Goal: Information Seeking & Learning: Learn about a topic

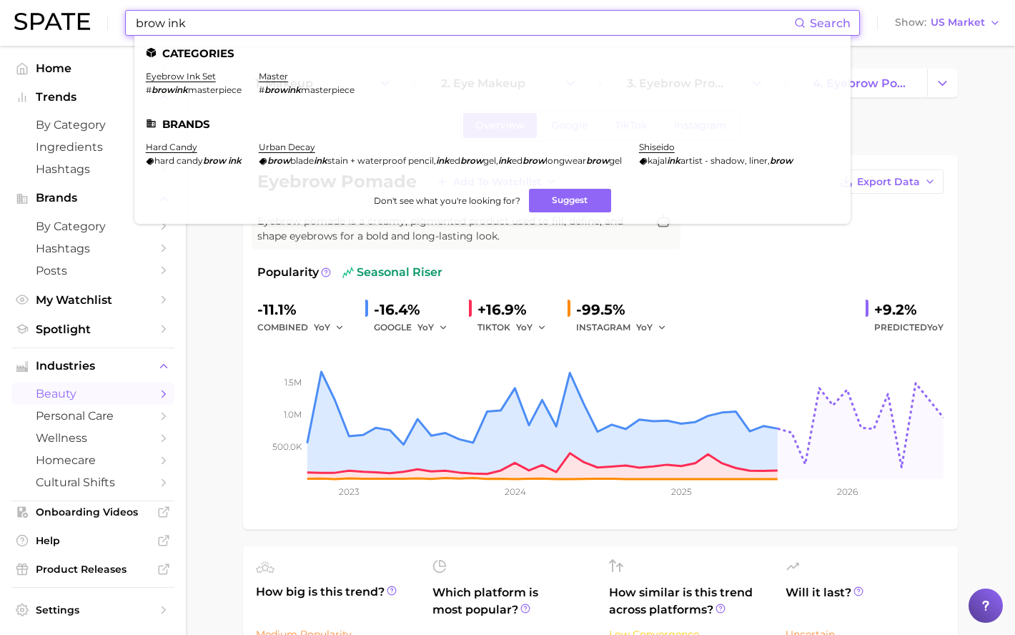
click at [180, 26] on input "brow ink" at bounding box center [464, 23] width 660 height 24
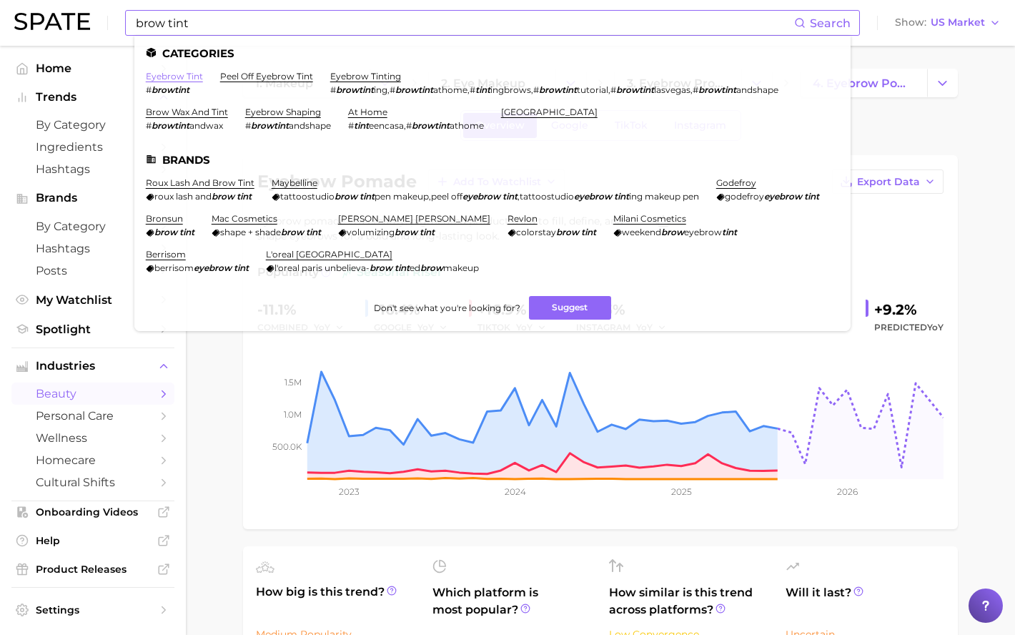
click at [183, 79] on link "eyebrow tint" at bounding box center [174, 76] width 57 height 11
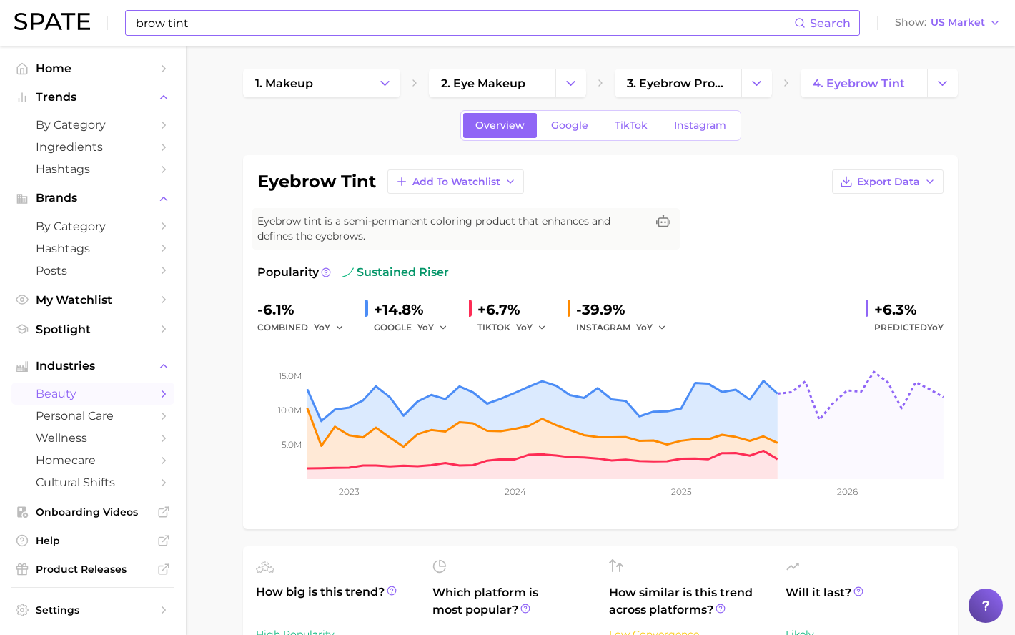
click at [174, 22] on input "brow tint" at bounding box center [464, 23] width 660 height 24
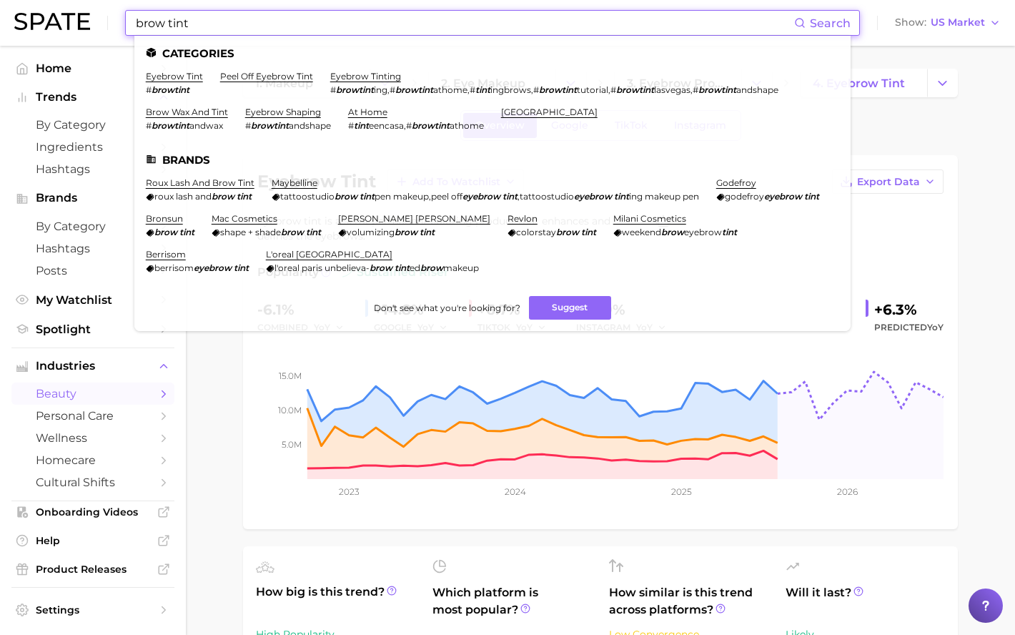
click at [174, 22] on input "brow tint" at bounding box center [464, 23] width 660 height 24
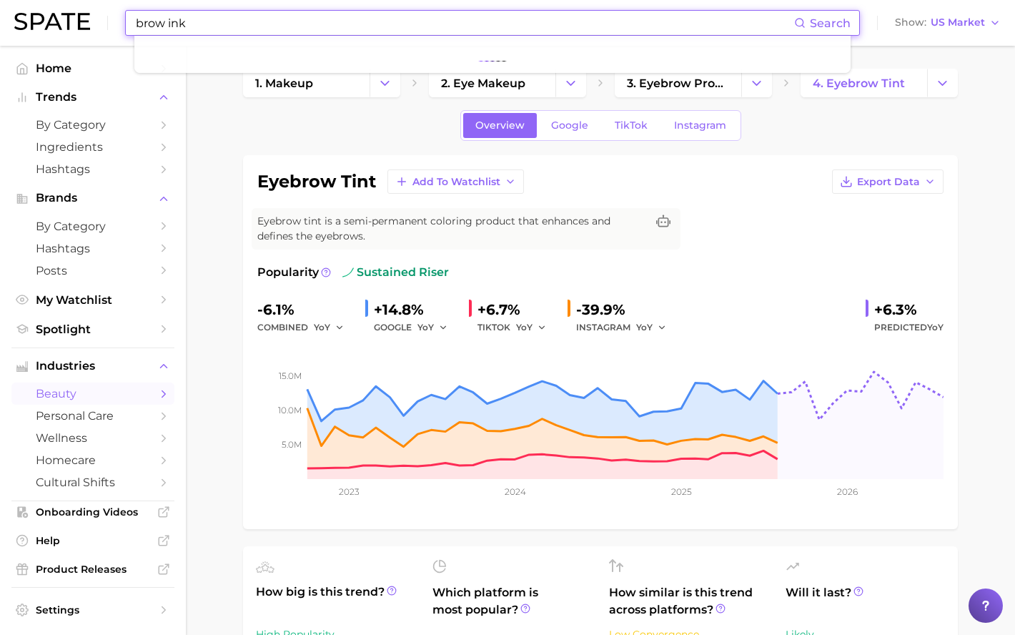
click at [387, 29] on input "brow ink" at bounding box center [464, 23] width 660 height 24
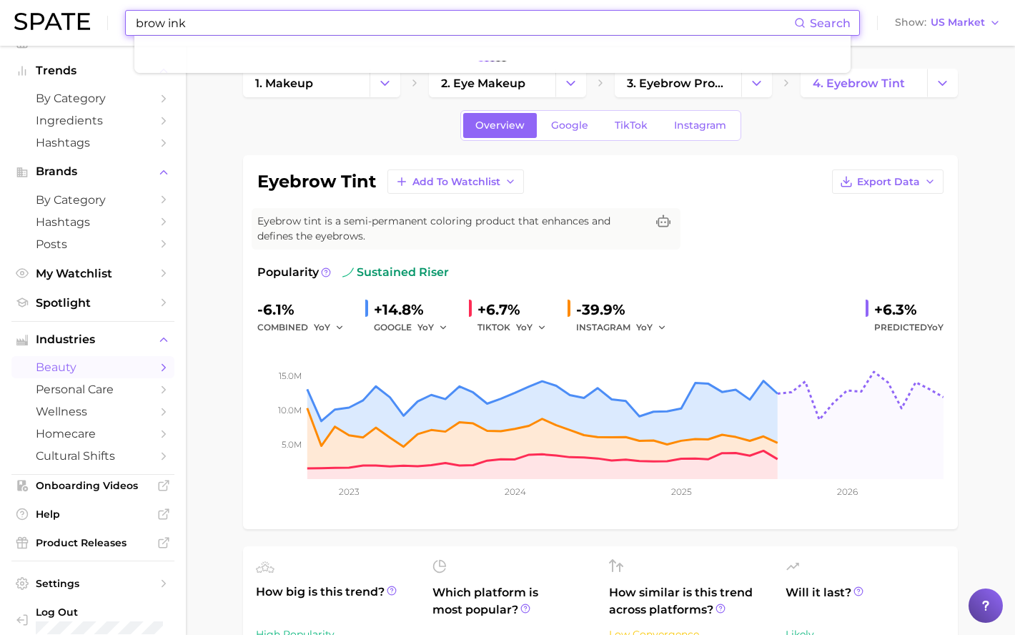
scroll to position [41, 0]
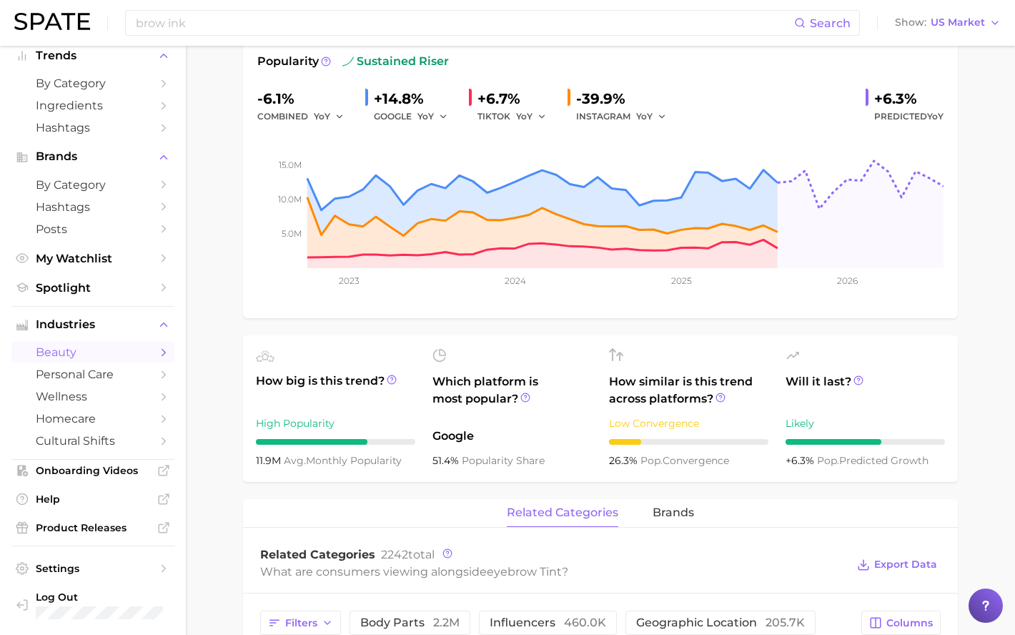
scroll to position [0, 0]
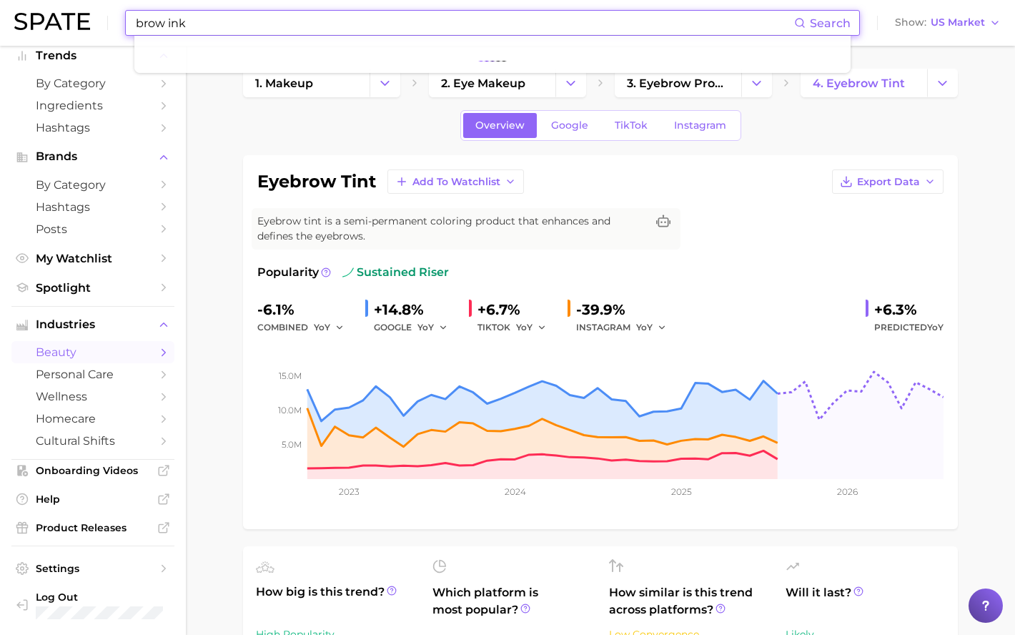
click at [237, 18] on input "brow ink" at bounding box center [464, 23] width 660 height 24
drag, startPoint x: 237, startPoint y: 18, endPoint x: 94, endPoint y: 9, distance: 143.2
click at [94, 19] on div "brow ink Search Show US Market" at bounding box center [507, 23] width 987 height 46
type input "brow tint"
click at [89, 23] on img at bounding box center [52, 21] width 76 height 17
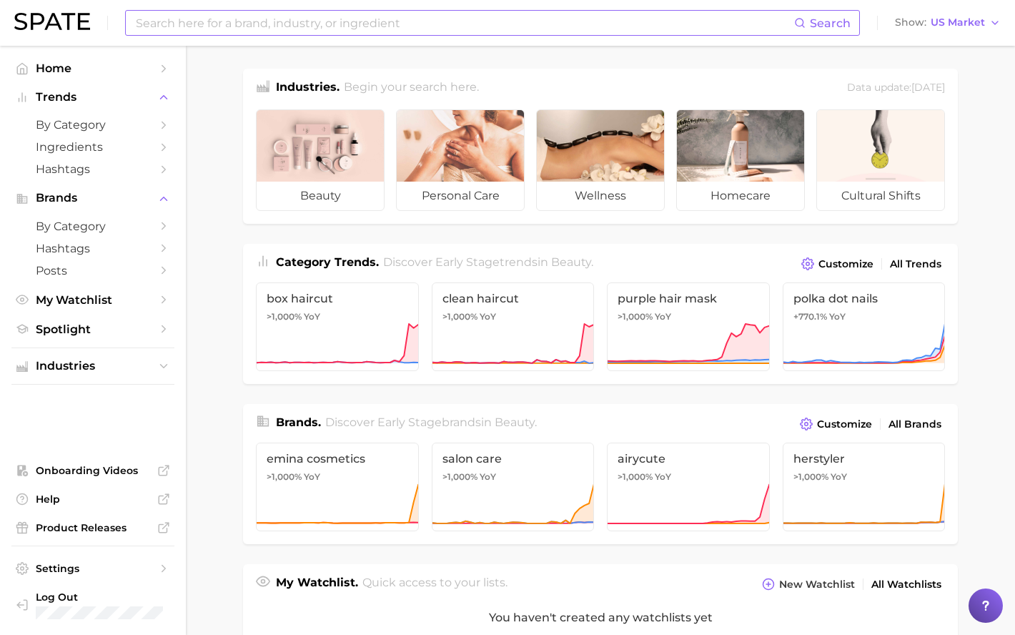
click at [155, 29] on input at bounding box center [464, 23] width 660 height 24
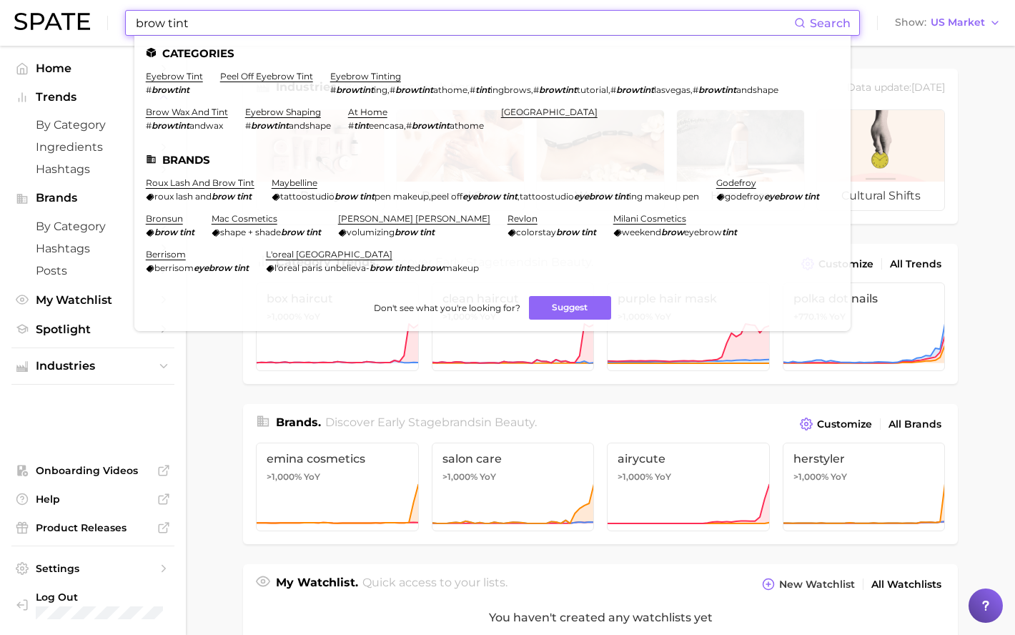
drag, startPoint x: 202, startPoint y: 24, endPoint x: -30, endPoint y: -1, distance: 233.7
click at [0, 0] on html "brow tint Search Categories eyebrow tint # browtint peel off eyebrow tint eyebr…" at bounding box center [507, 317] width 1015 height 635
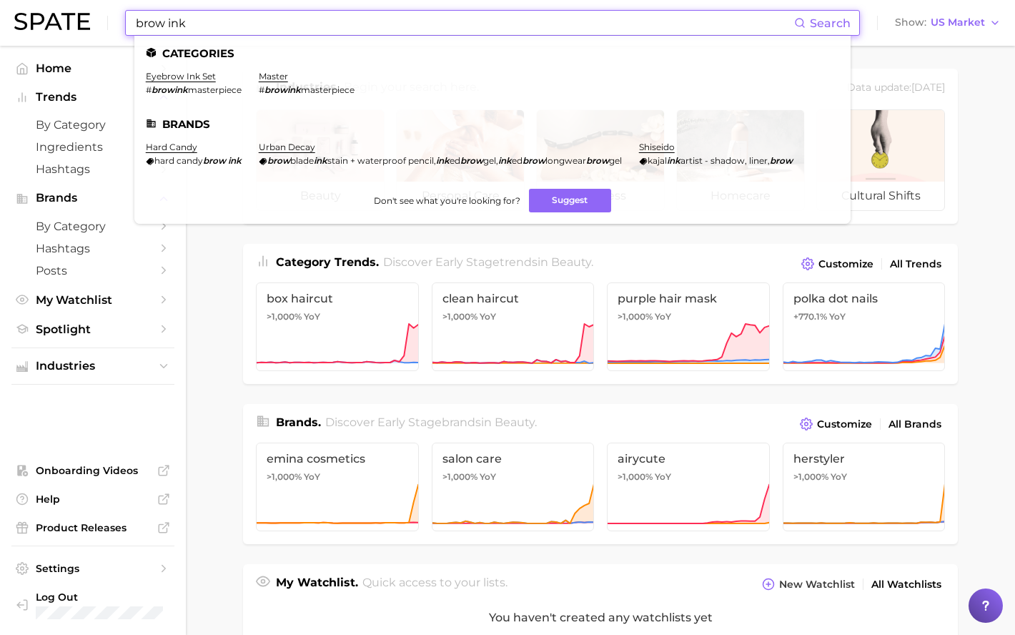
drag, startPoint x: 191, startPoint y: 25, endPoint x: 66, endPoint y: 28, distance: 125.1
click at [66, 28] on div "brow ink Search Categories eyebrow ink set # browink masterpiece master # browi…" at bounding box center [507, 23] width 987 height 46
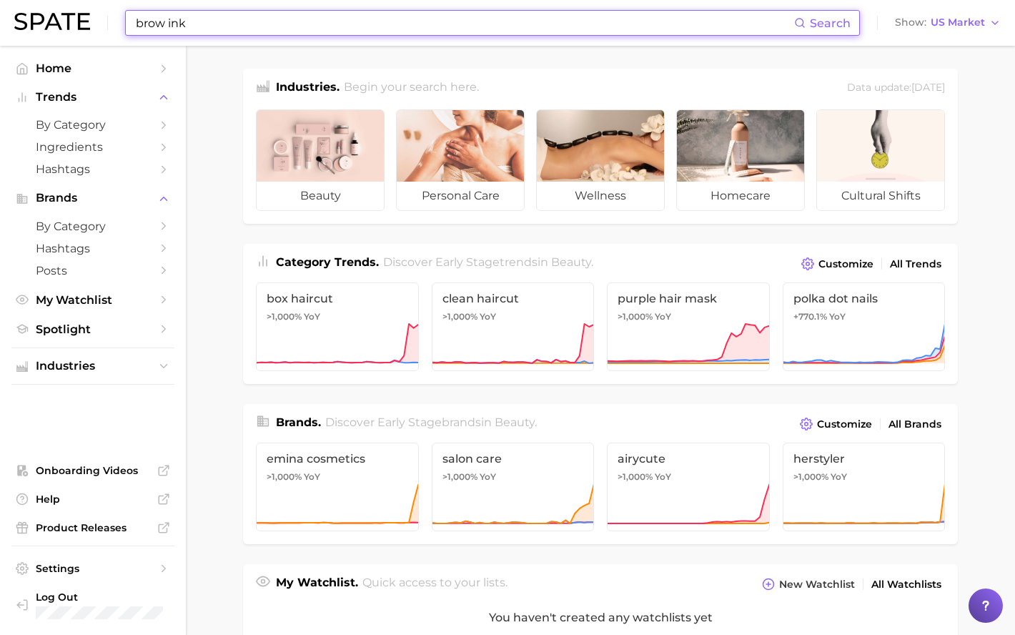
type input "p"
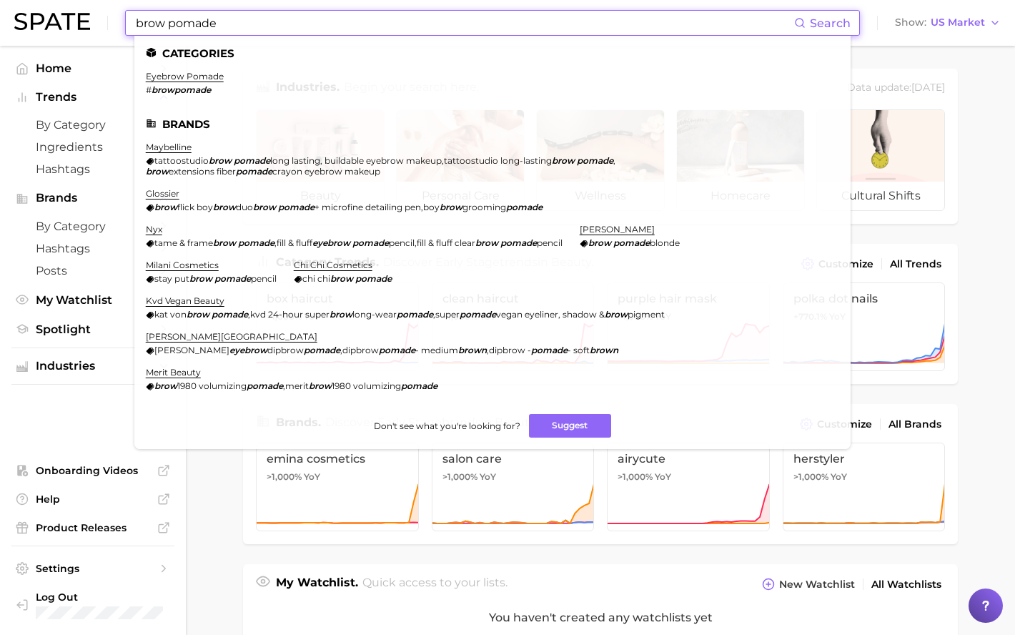
click at [200, 23] on input "brow pomade" at bounding box center [464, 23] width 660 height 24
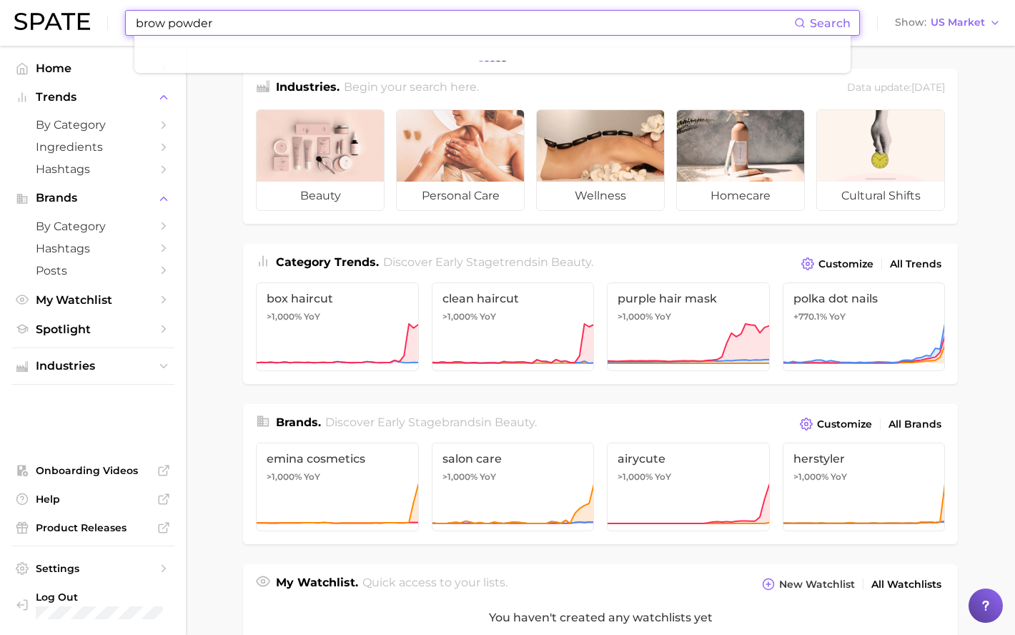
type input "brow powder"
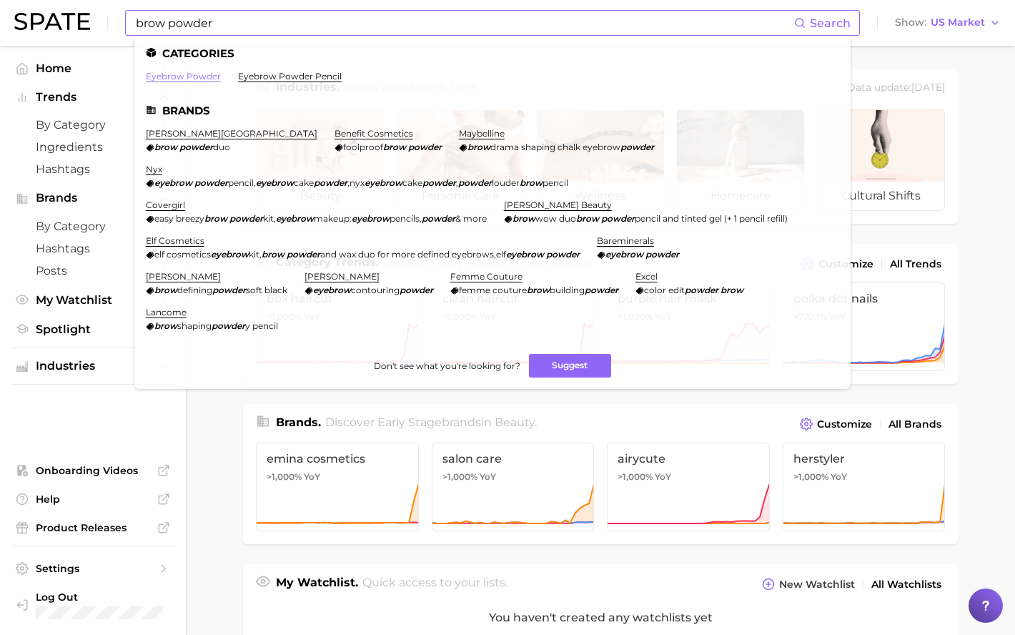
click at [174, 79] on link "eyebrow powder" at bounding box center [183, 76] width 75 height 11
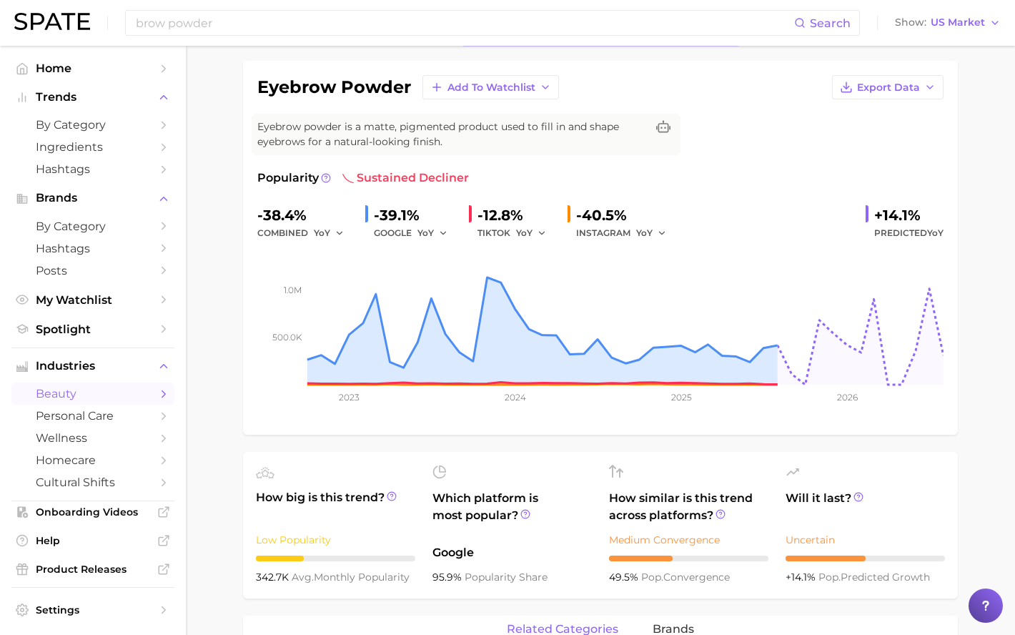
scroll to position [71, 0]
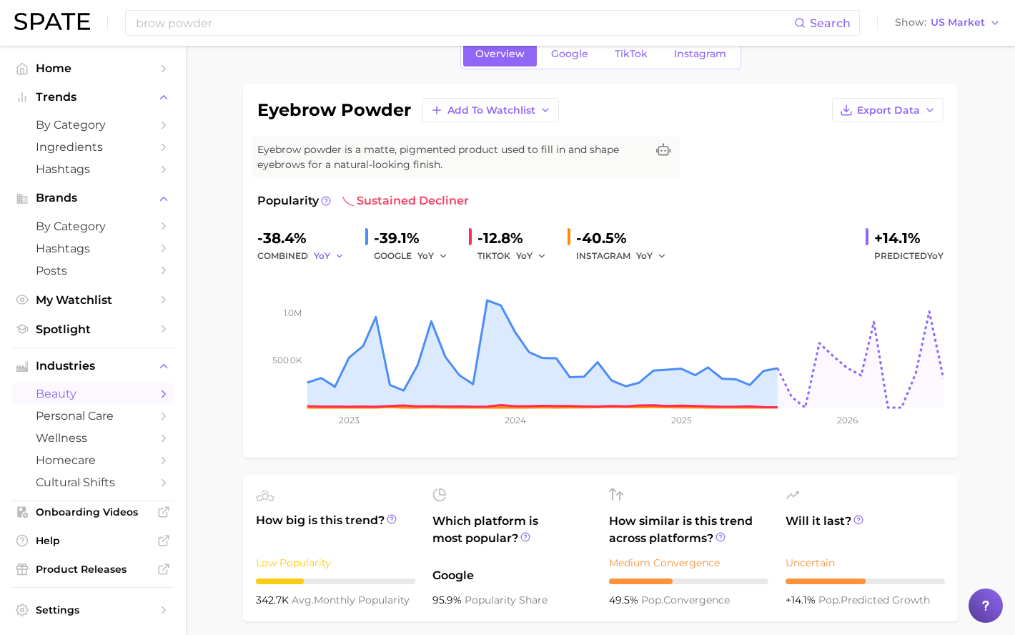
click at [325, 257] on span "YoY" at bounding box center [322, 256] width 16 height 12
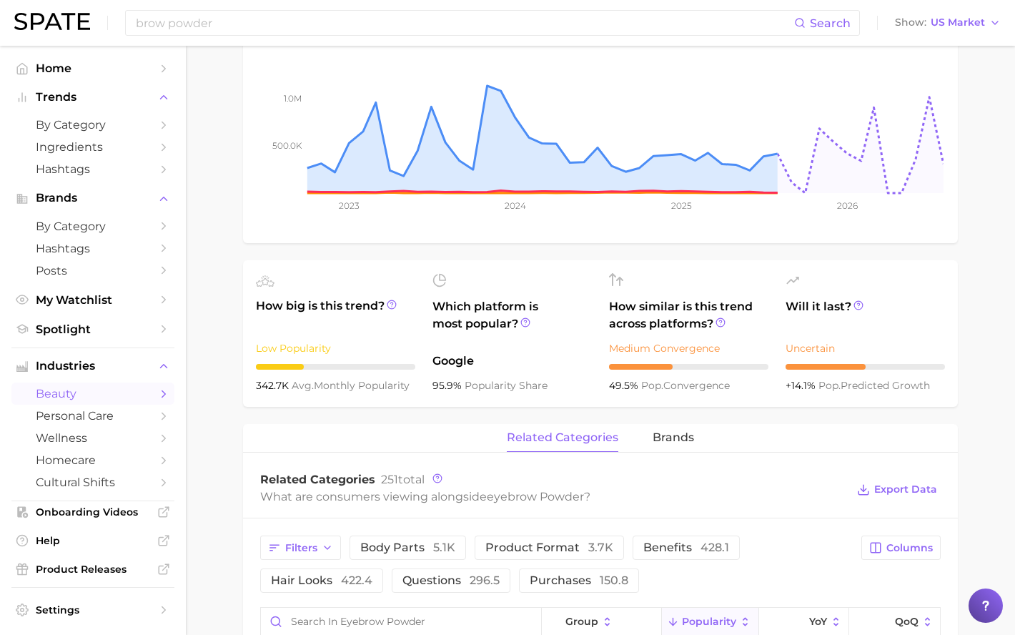
scroll to position [500, 0]
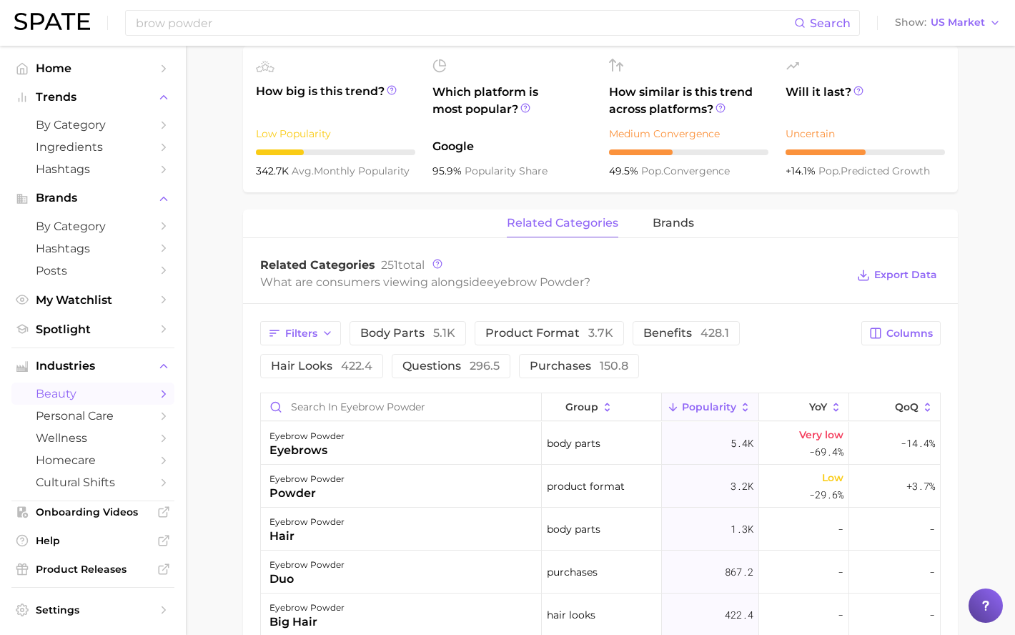
drag, startPoint x: 959, startPoint y: 305, endPoint x: 642, endPoint y: 213, distance: 330.4
click at [959, 305] on main "1. makeup 2. eye makeup 3. eyebrow products 4. eyebrow powder Overview Google T…" at bounding box center [600, 330] width 829 height 1571
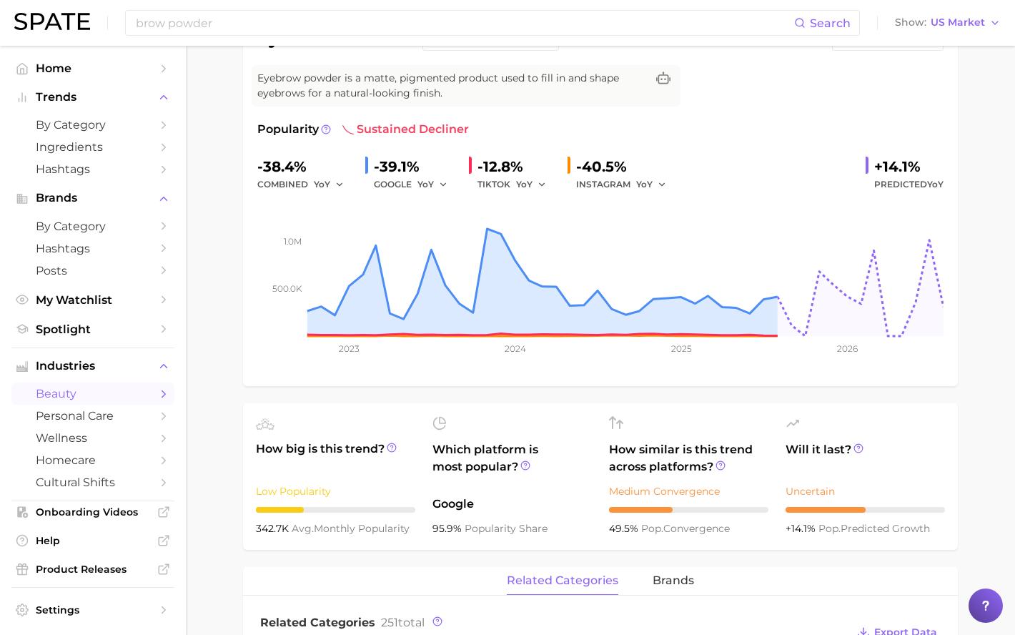
scroll to position [0, 0]
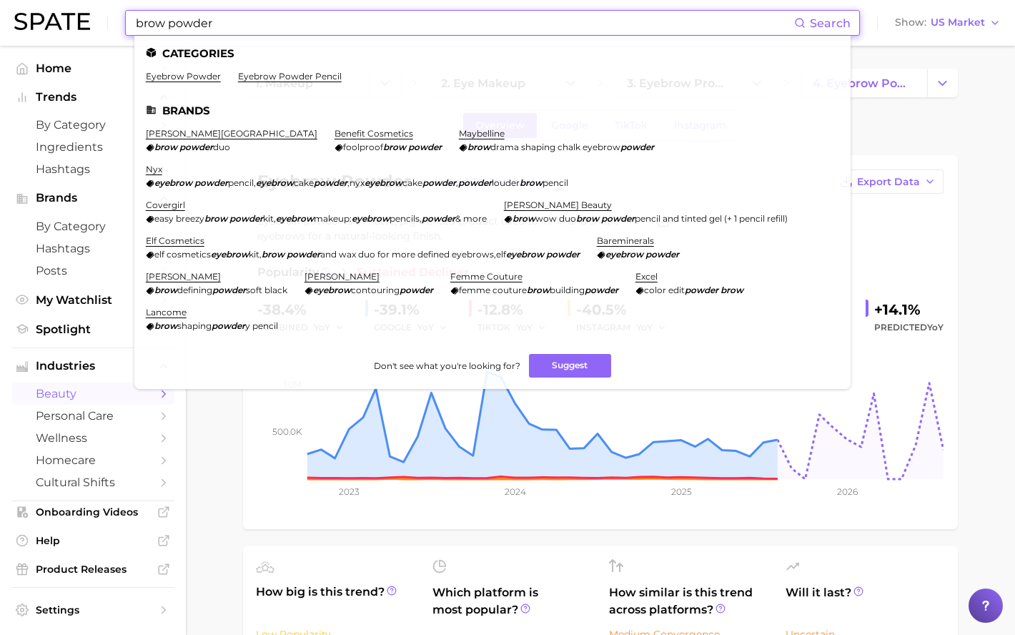
drag, startPoint x: 227, startPoint y: 26, endPoint x: 177, endPoint y: 24, distance: 50.1
click at [177, 24] on input "brow powder" at bounding box center [464, 23] width 660 height 24
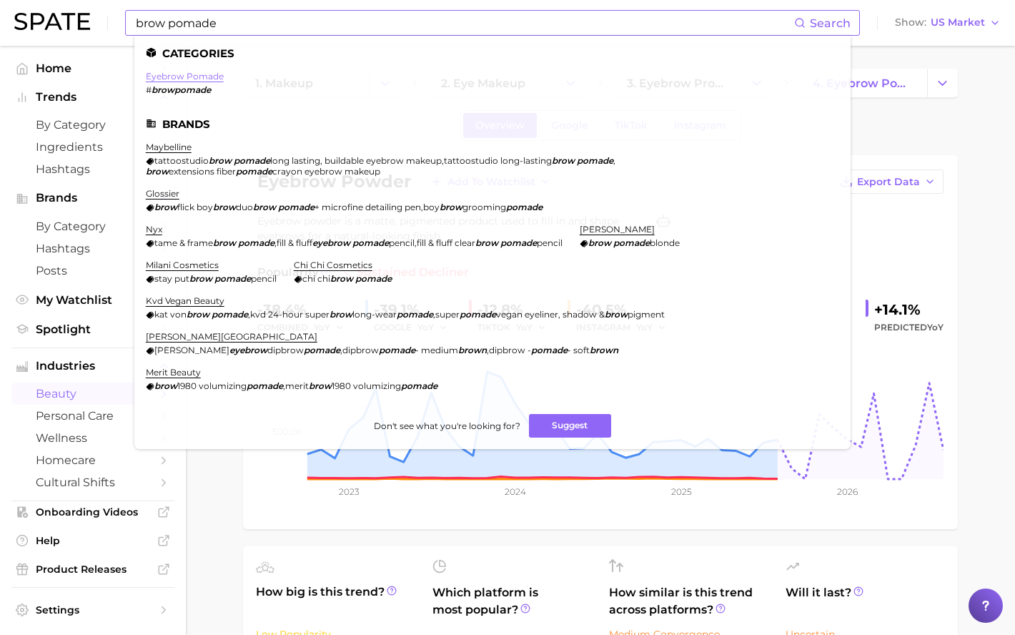
click at [202, 76] on link "eyebrow pomade" at bounding box center [185, 76] width 78 height 11
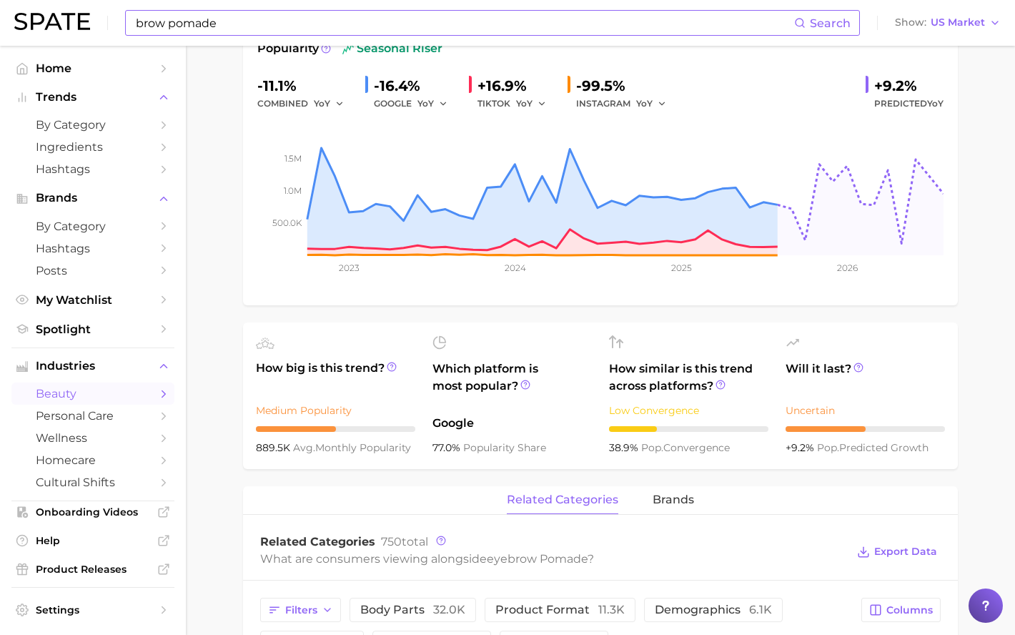
scroll to position [143, 0]
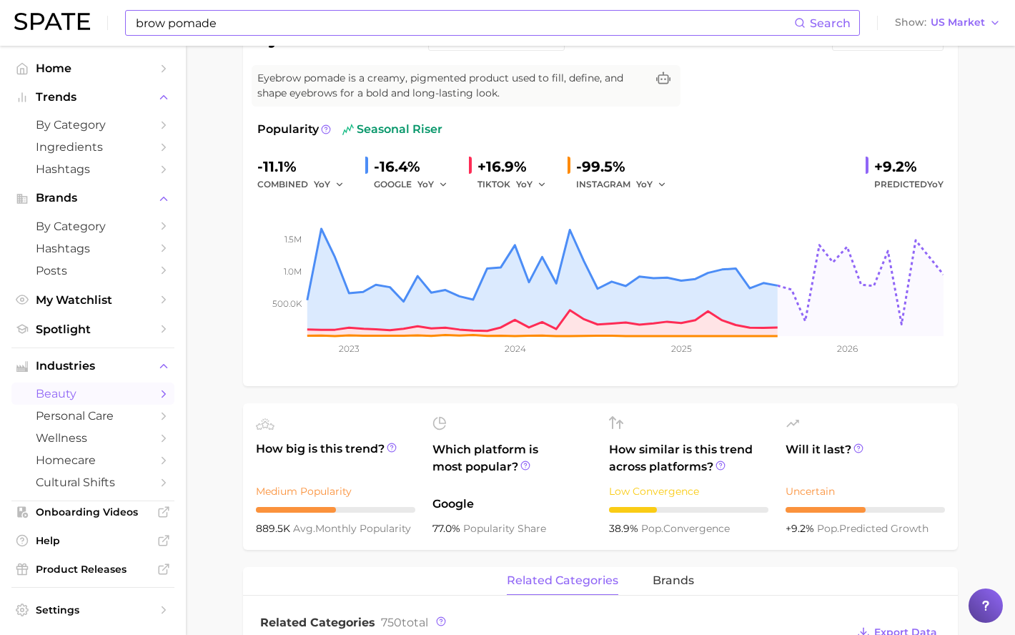
drag, startPoint x: 515, startPoint y: 167, endPoint x: 474, endPoint y: 162, distance: 41.1
click at [474, 162] on div "+16.9% TIKTOK YoY" at bounding box center [512, 174] width 87 height 38
copy div "+16.9"
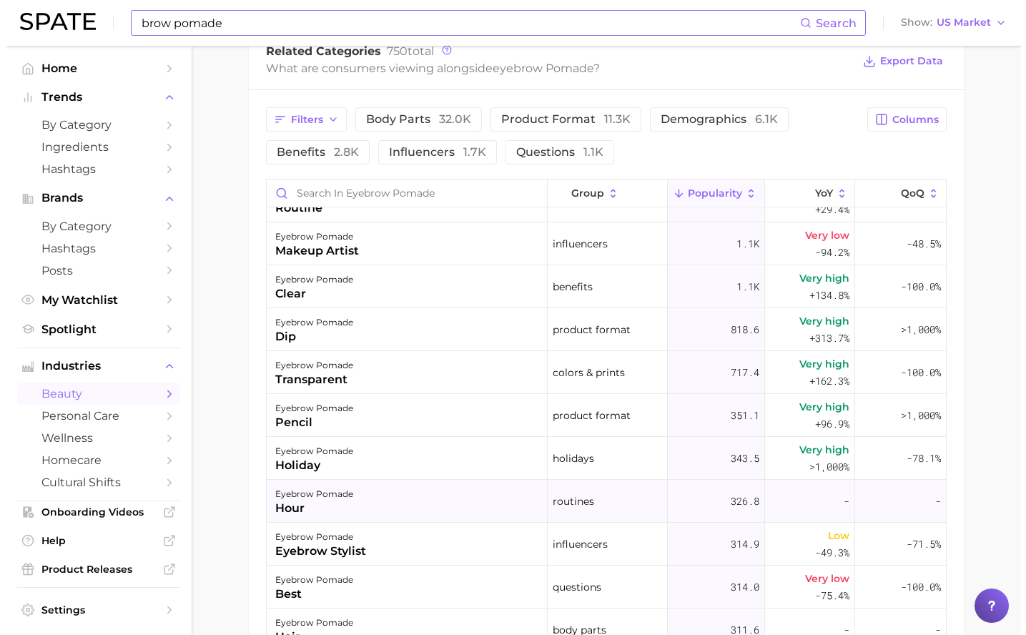
scroll to position [715, 0]
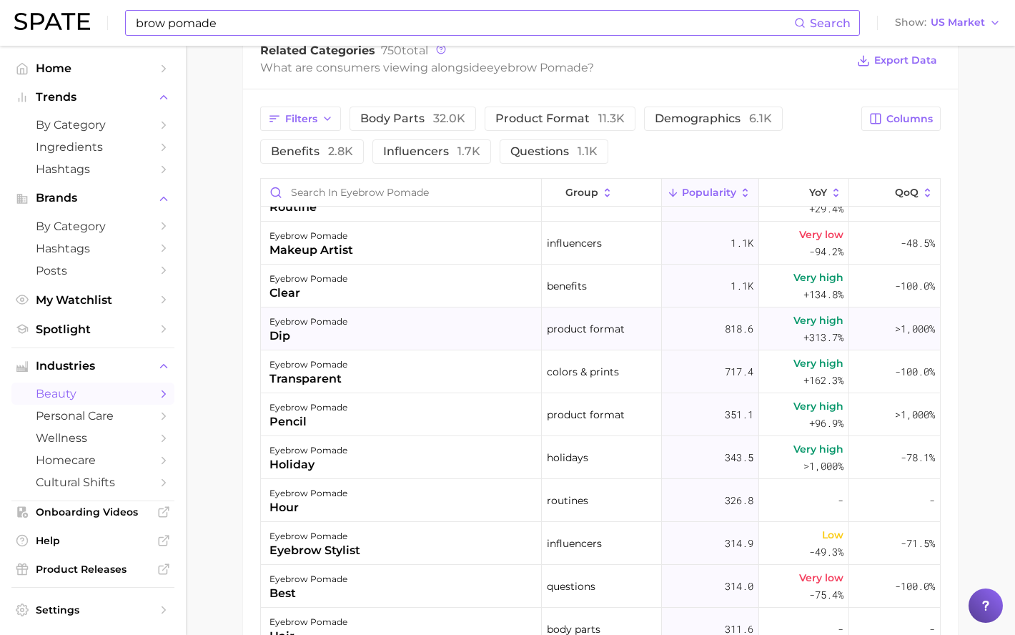
click at [408, 312] on div "eyebrow pomade dip" at bounding box center [401, 328] width 281 height 43
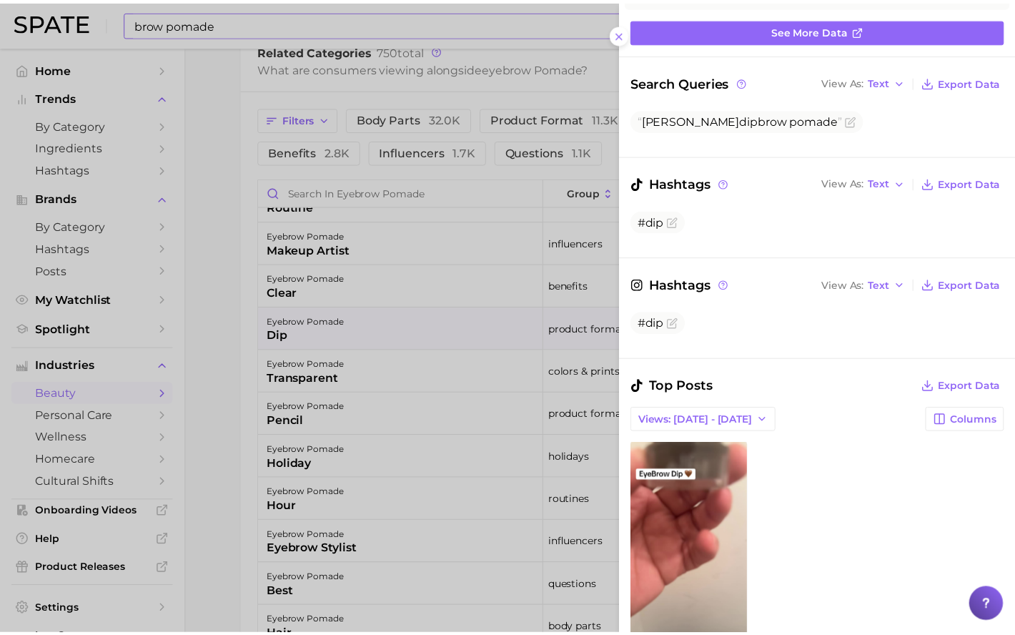
scroll to position [0, 0]
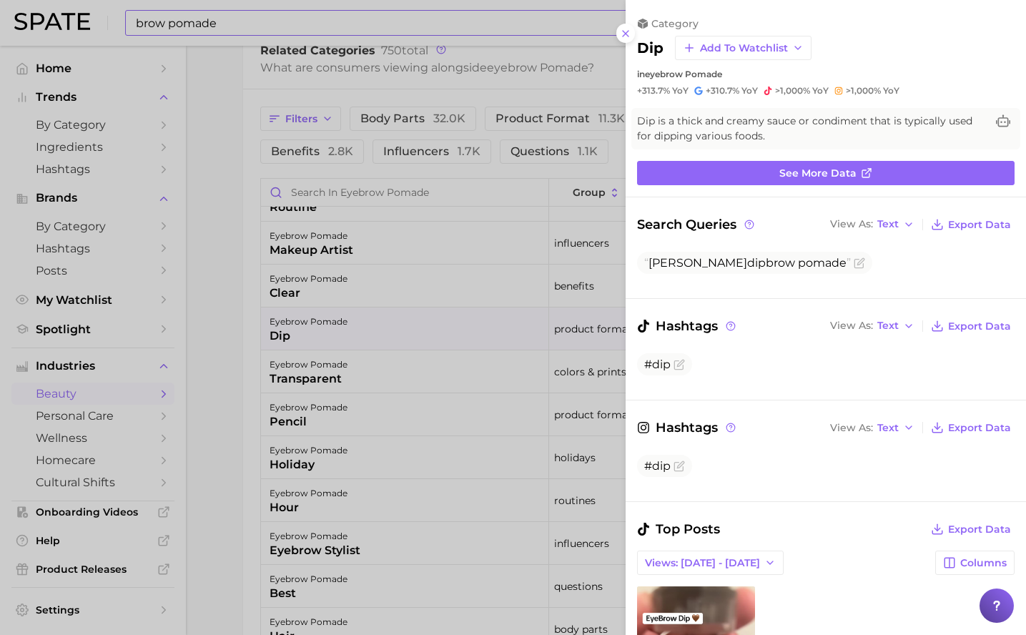
click at [209, 370] on div at bounding box center [513, 317] width 1026 height 635
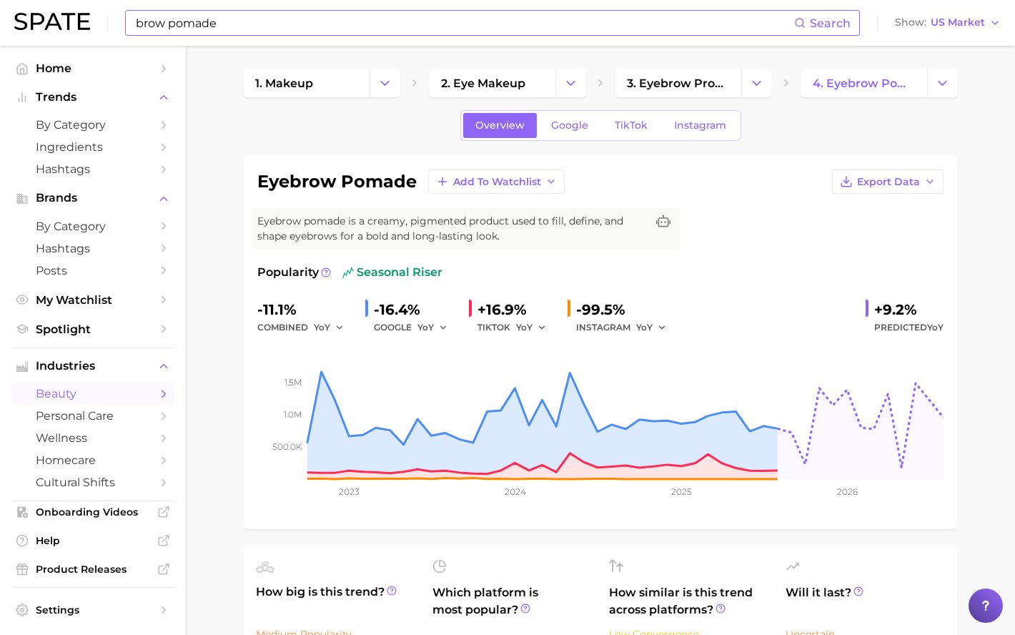
click at [184, 21] on input "brow pomade" at bounding box center [464, 23] width 660 height 24
type input "brow tint"
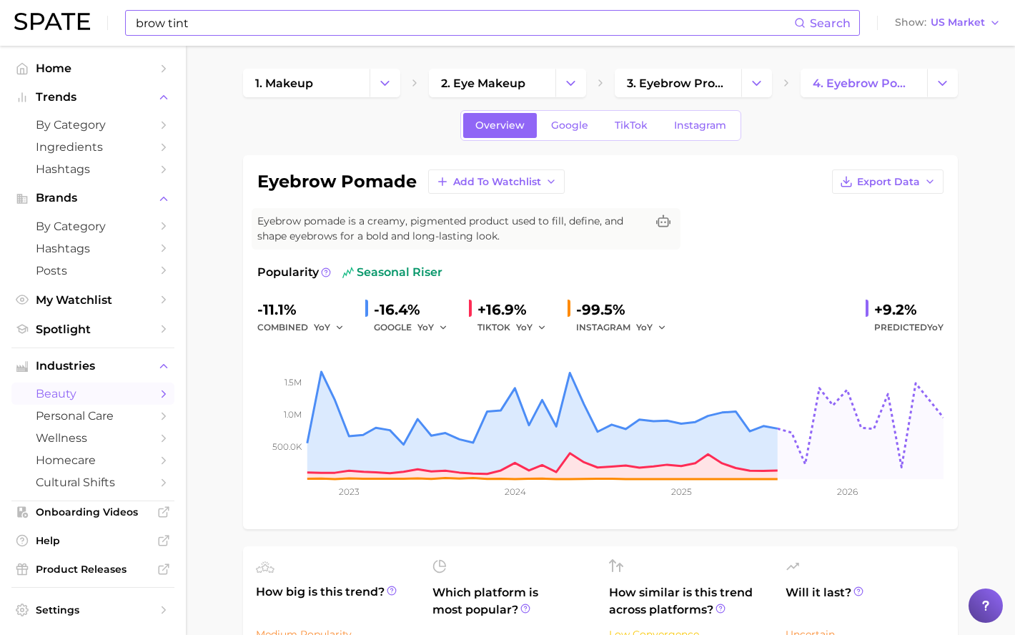
click at [350, 24] on input "brow tint" at bounding box center [464, 23] width 660 height 24
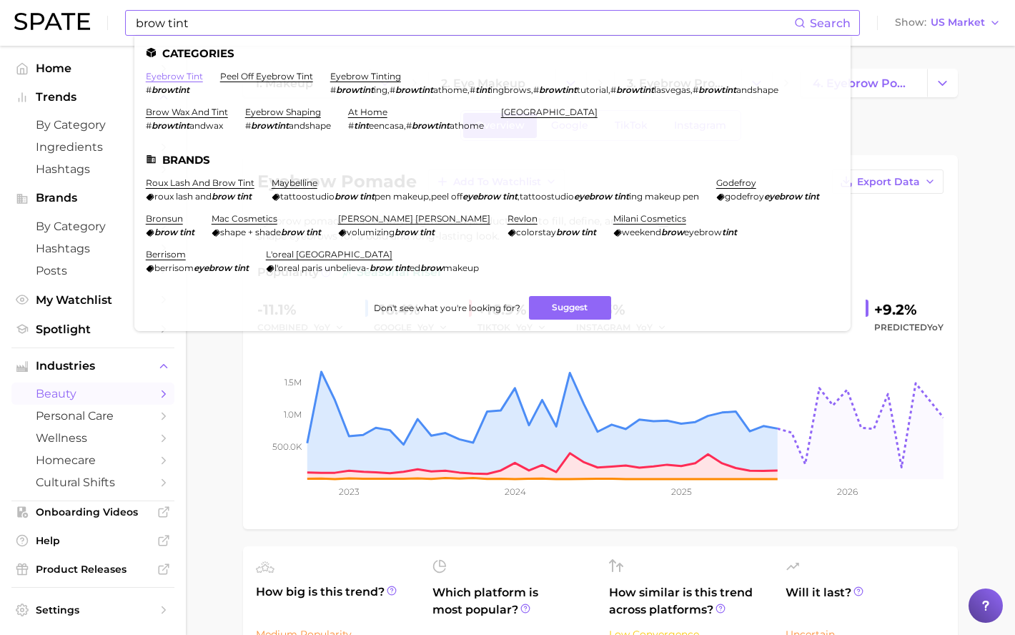
click at [178, 75] on link "eyebrow tint" at bounding box center [174, 76] width 57 height 11
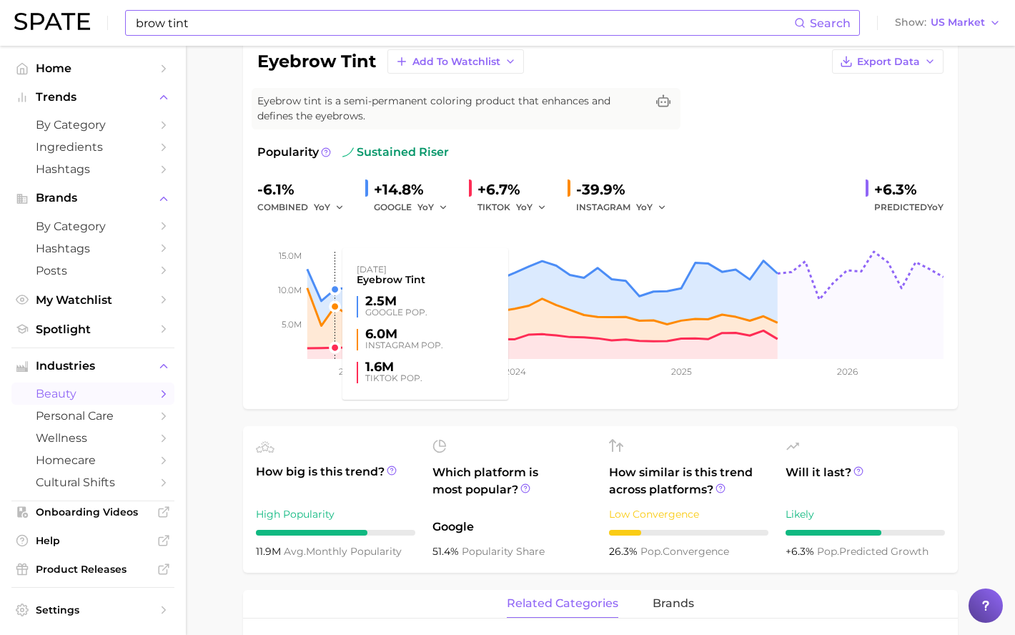
scroll to position [143, 0]
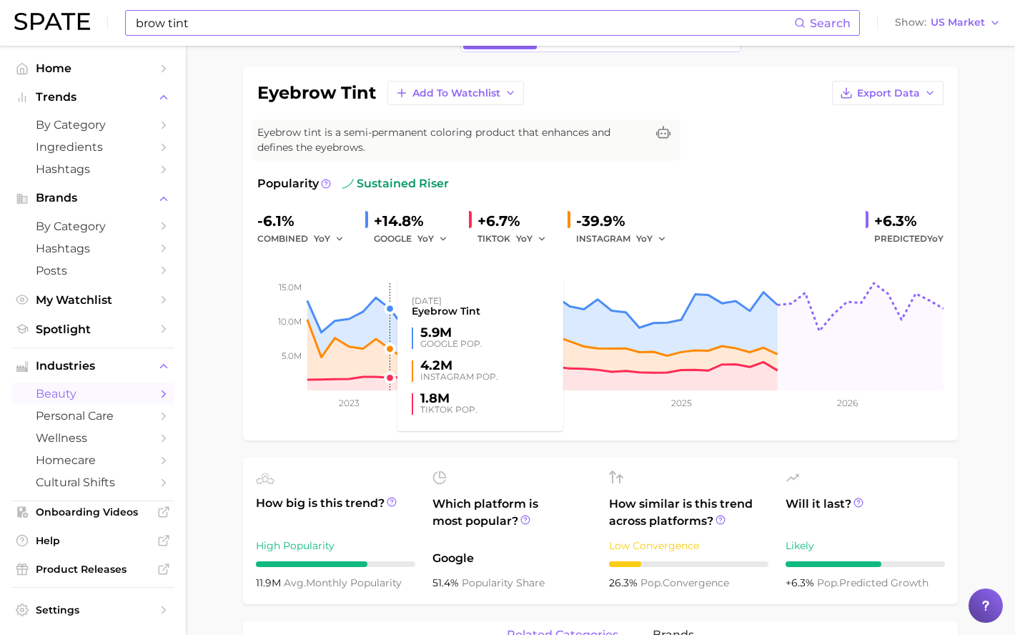
scroll to position [214, 0]
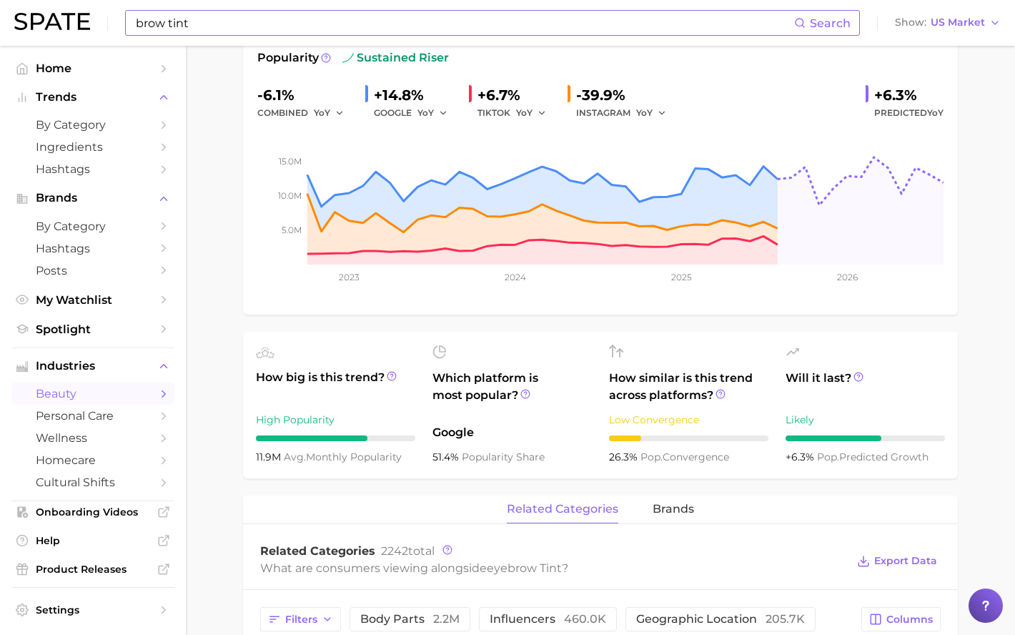
click at [1002, 323] on main "1. makeup 2. eye makeup 3. eyebrow products 4. eyebrow tint Overview Google Tik…" at bounding box center [600, 616] width 829 height 1571
click at [988, 335] on main "1. makeup 2. eye makeup 3. eyebrow products 4. eyebrow tint Overview Google Tik…" at bounding box center [600, 616] width 829 height 1571
click at [992, 292] on main "1. makeup 2. eye makeup 3. eyebrow products 4. eyebrow tint Overview Google Tik…" at bounding box center [600, 616] width 829 height 1571
click at [1001, 305] on main "1. makeup 2. eye makeup 3. eyebrow products 4. eyebrow tint Overview Google Tik…" at bounding box center [600, 616] width 829 height 1571
click at [990, 282] on main "1. makeup 2. eye makeup 3. eyebrow products 4. eyebrow tint Overview Google Tik…" at bounding box center [600, 616] width 829 height 1571
